Goal: Communication & Community: Answer question/provide support

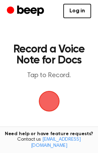
click at [62, 75] on p "Tap to Record." at bounding box center [48, 75] width 73 height 9
click at [54, 97] on span "button" at bounding box center [48, 101] width 19 height 19
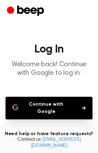
click at [72, 110] on button "Continue with Google" at bounding box center [48, 108] width 87 height 23
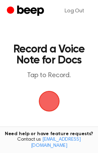
click at [53, 98] on span "button" at bounding box center [48, 101] width 19 height 19
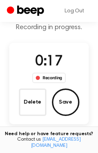
scroll to position [46, 0]
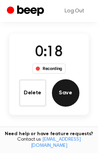
click at [67, 91] on button "Save" at bounding box center [65, 92] width 27 height 27
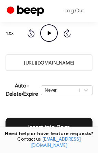
scroll to position [101, 0]
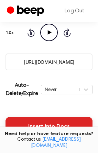
click at [83, 123] on button "Insert into Docs" at bounding box center [48, 126] width 87 height 19
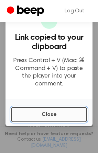
click at [63, 110] on button "Close" at bounding box center [49, 114] width 76 height 15
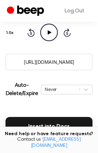
click at [63, 110] on div "Insert into Docs" at bounding box center [48, 122] width 87 height 27
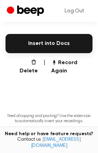
scroll to position [184, 0]
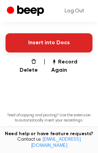
click at [57, 41] on button "Insert into Docs" at bounding box center [48, 42] width 87 height 19
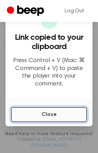
click at [57, 109] on button "Close" at bounding box center [49, 114] width 76 height 15
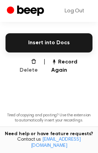
click at [26, 64] on button "Delete" at bounding box center [26, 66] width 24 height 16
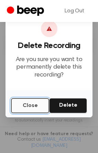
click at [32, 112] on button "Close" at bounding box center [30, 105] width 38 height 15
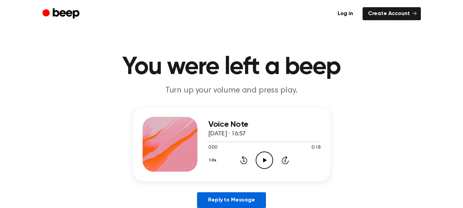
click at [242, 203] on link "Reply to Message" at bounding box center [231, 200] width 69 height 16
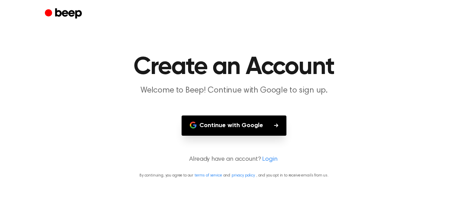
click at [261, 130] on button "Continue with Google" at bounding box center [234, 126] width 105 height 20
